Goal: Information Seeking & Learning: Find contact information

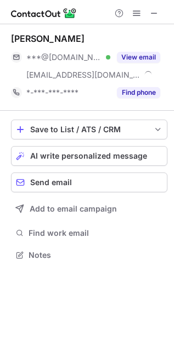
scroll to position [248, 174]
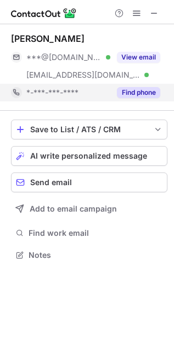
click at [125, 99] on div "Find phone" at bounding box center [136, 93] width 50 height 18
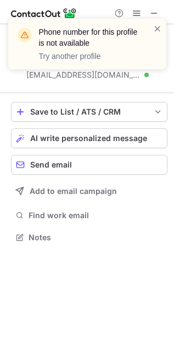
scroll to position [229, 174]
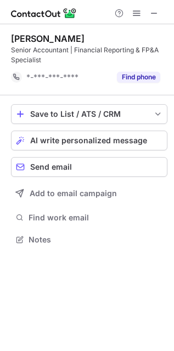
scroll to position [6, 6]
click at [154, 11] on span at bounding box center [154, 13] width 9 height 9
click at [157, 12] on span at bounding box center [154, 13] width 9 height 9
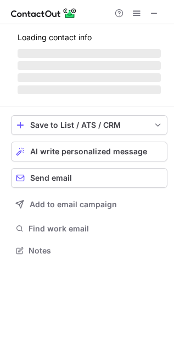
scroll to position [239, 174]
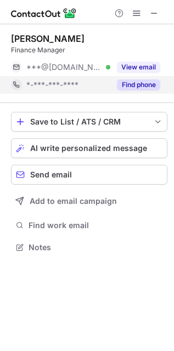
click at [141, 84] on button "Find phone" at bounding box center [138, 84] width 43 height 11
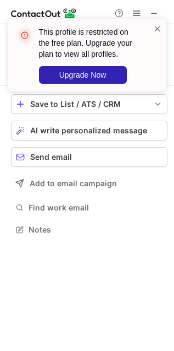
scroll to position [4, 6]
click at [154, 32] on span at bounding box center [158, 28] width 9 height 11
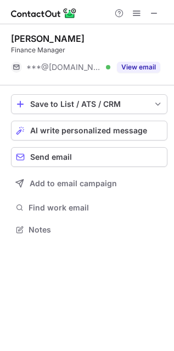
click at [161, 12] on div at bounding box center [137, 13] width 53 height 13
click at [150, 11] on span at bounding box center [154, 13] width 9 height 9
drag, startPoint x: 152, startPoint y: 8, endPoint x: 127, endPoint y: 1, distance: 26.3
click at [152, 9] on span at bounding box center [154, 13] width 9 height 9
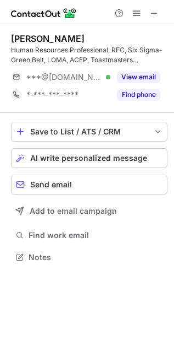
scroll to position [249, 174]
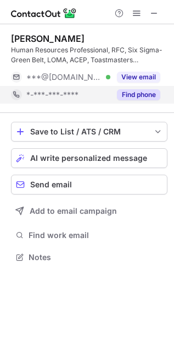
click at [156, 92] on button "Find phone" at bounding box center [138, 94] width 43 height 11
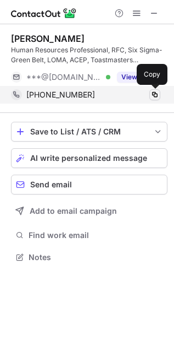
click at [152, 94] on span at bounding box center [155, 94] width 9 height 9
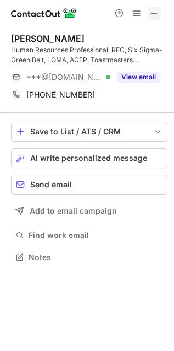
click at [151, 15] on span at bounding box center [154, 13] width 9 height 9
click at [152, 13] on span at bounding box center [154, 13] width 9 height 9
